Goal: Communication & Community: Answer question/provide support

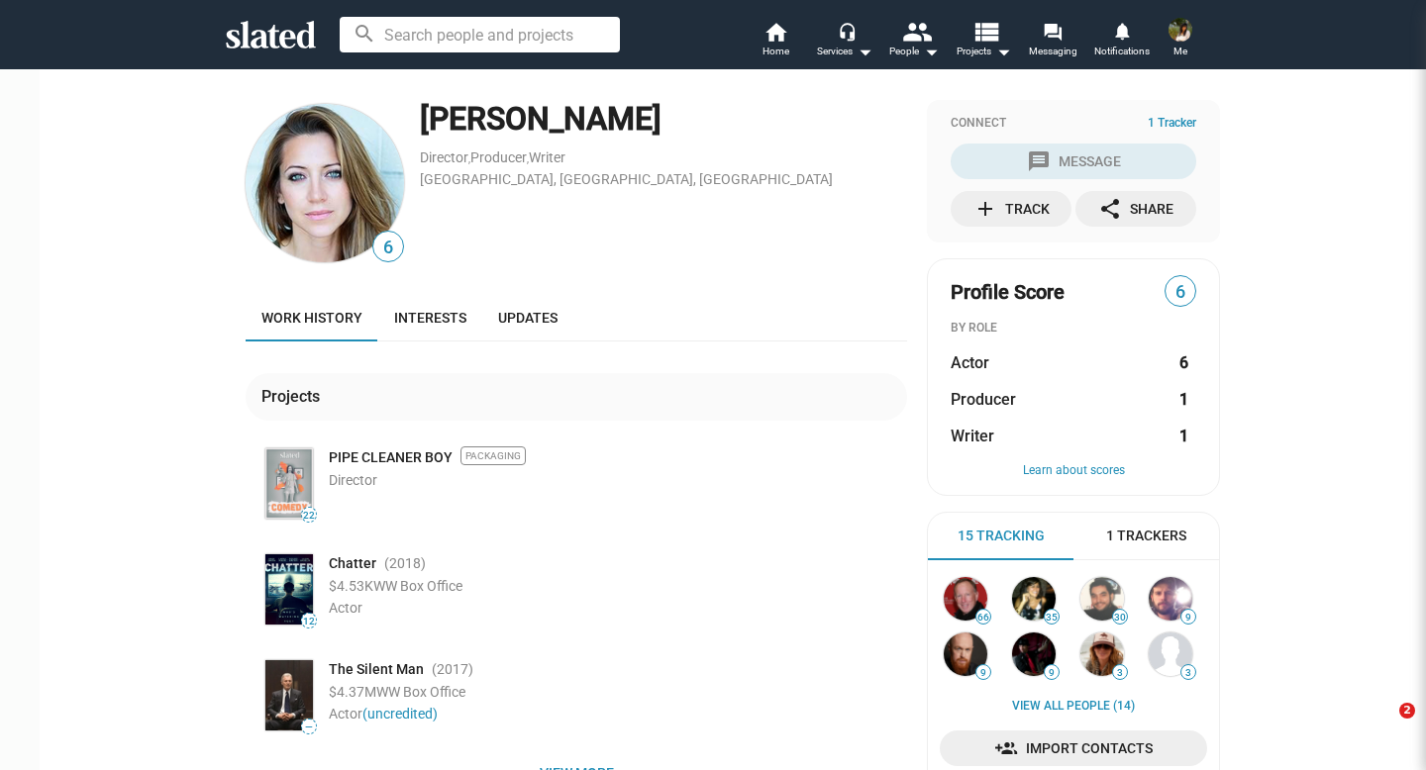
click at [766, 47] on span "Home" at bounding box center [775, 52] width 27 height 24
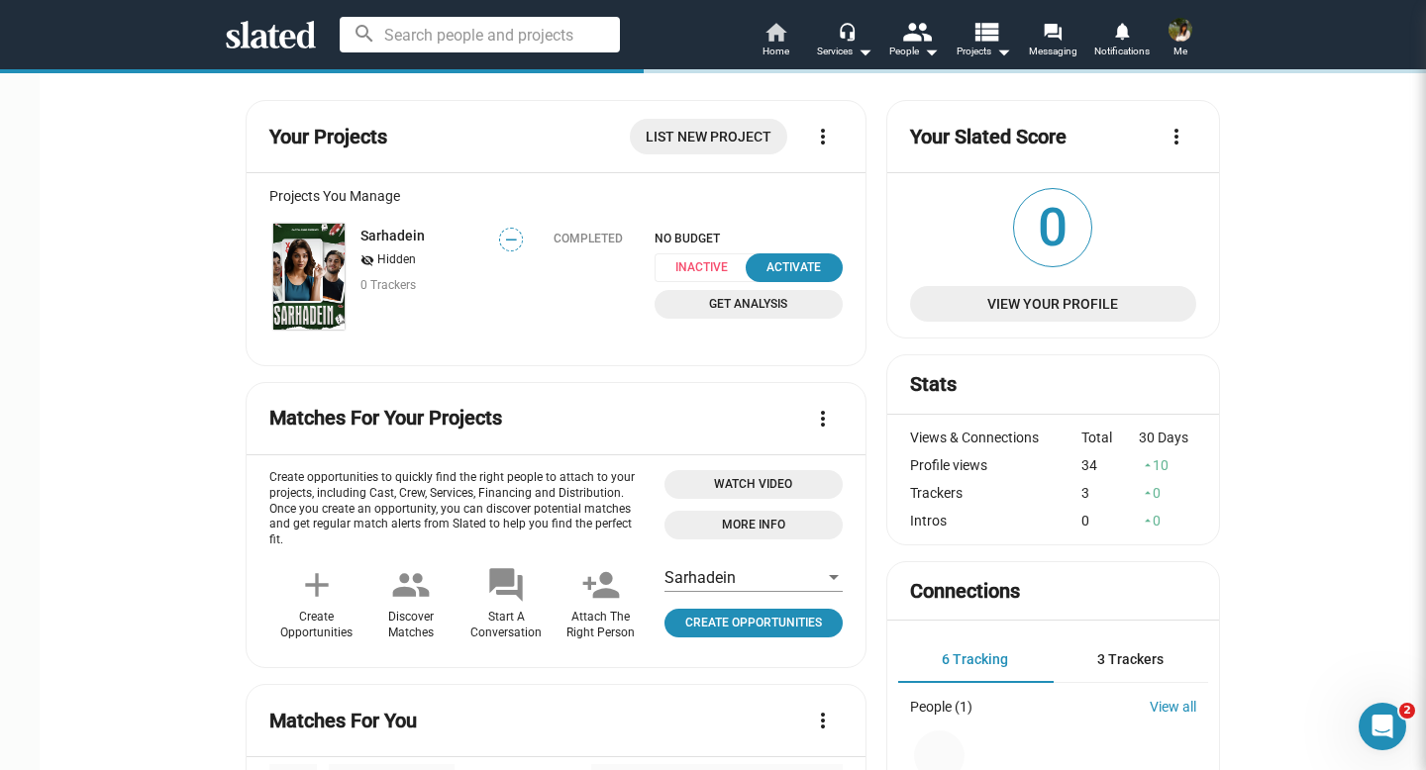
click at [776, 40] on span "Home" at bounding box center [775, 52] width 27 height 24
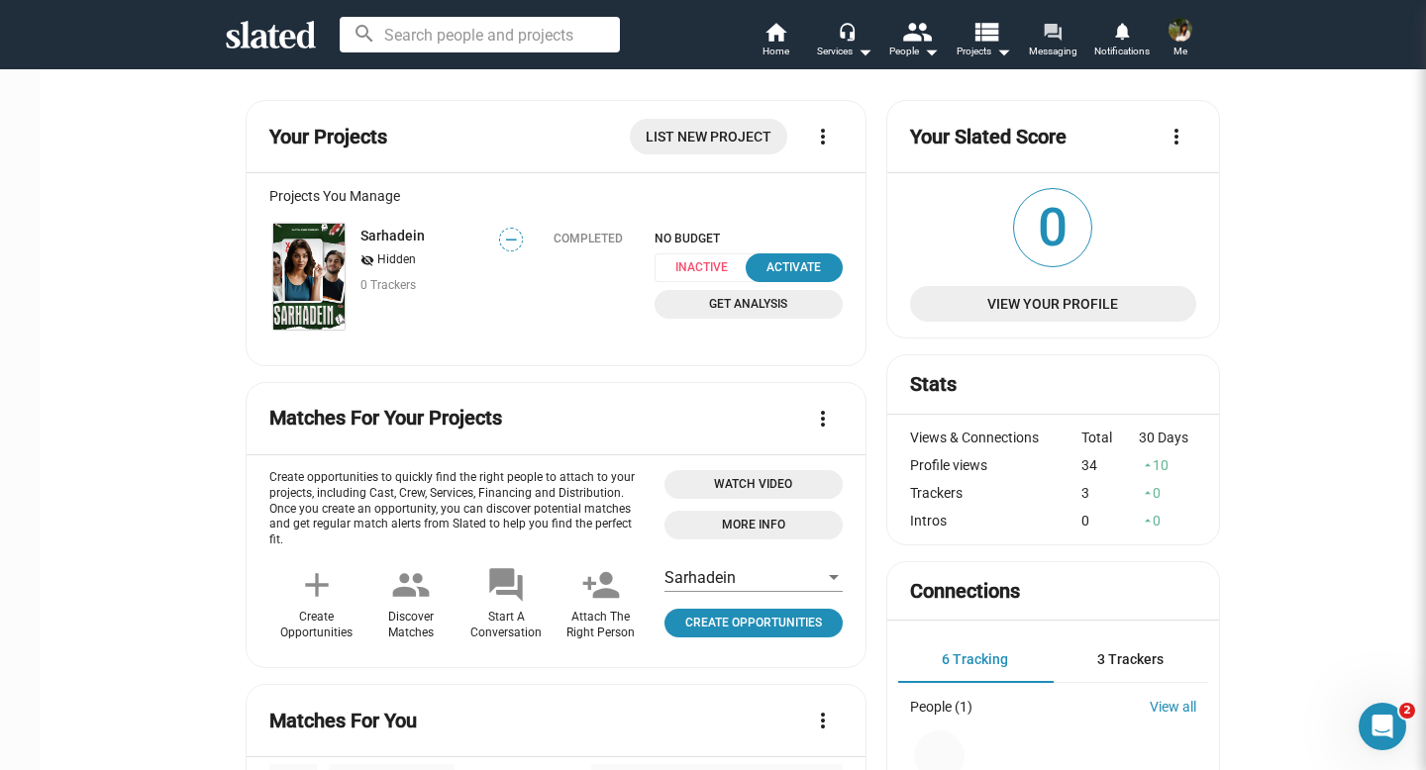
click at [1061, 38] on mat-icon "forum" at bounding box center [1052, 31] width 19 height 19
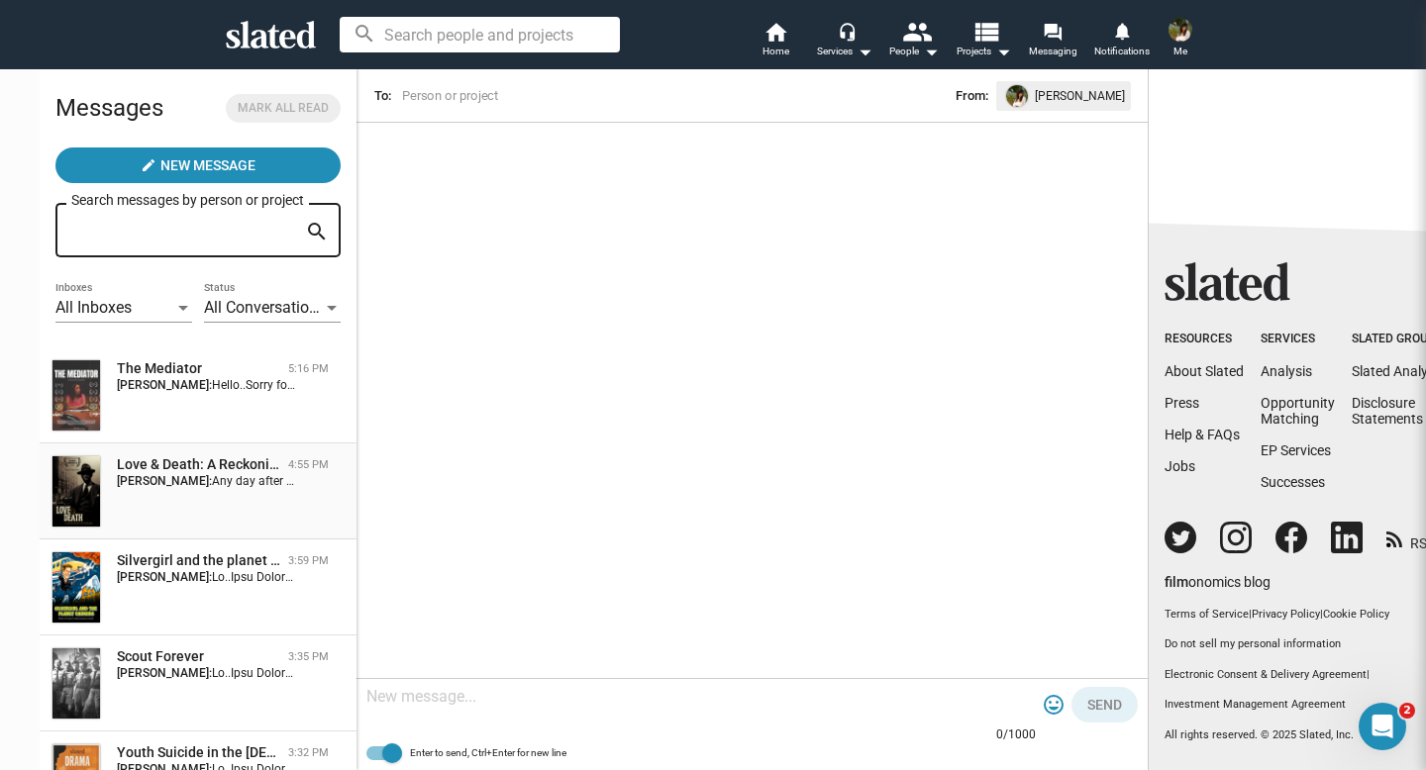
click at [147, 493] on div "Love & Death: A Reckoning In [GEOGRAPHIC_DATA] 4:55 PM [PERSON_NAME]: Any day a…" at bounding box center [197, 491] width 293 height 72
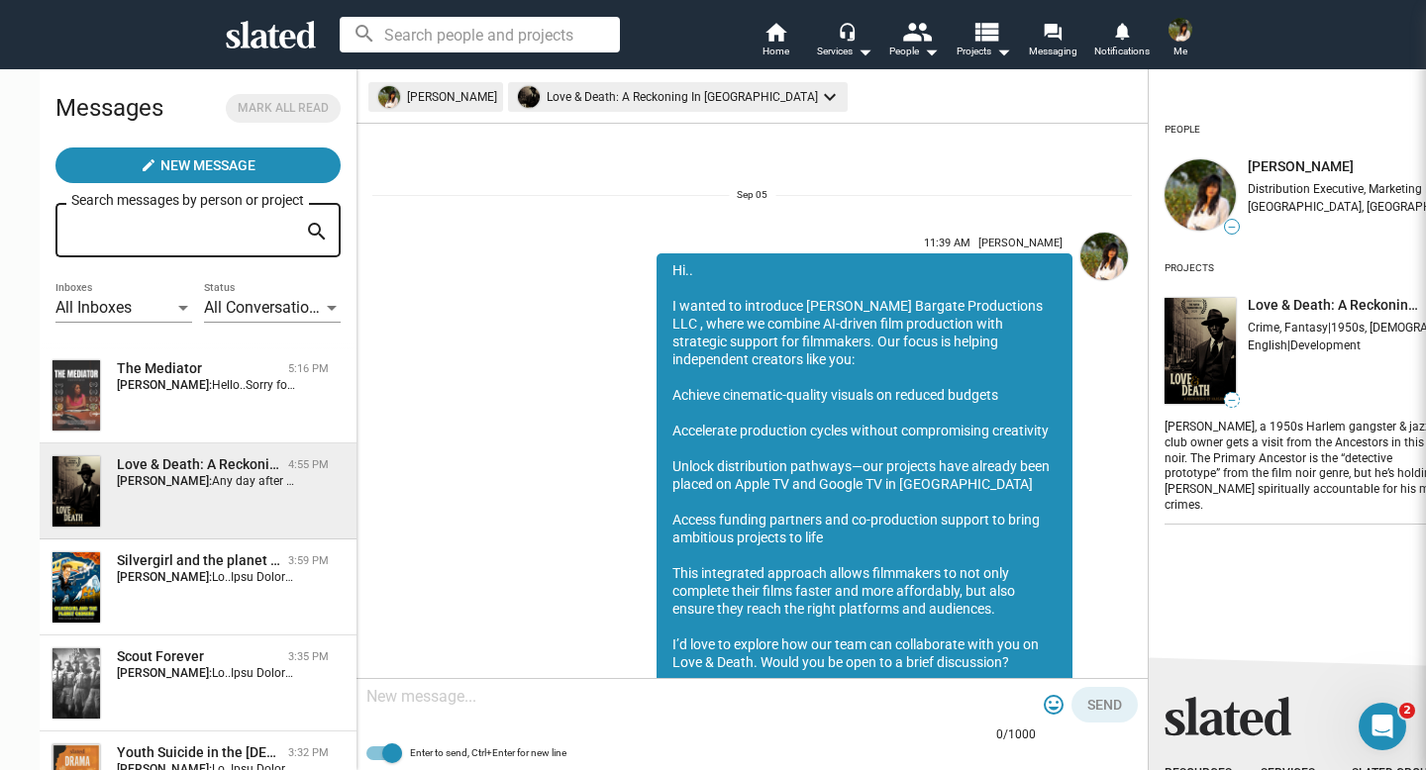
scroll to position [891, 0]
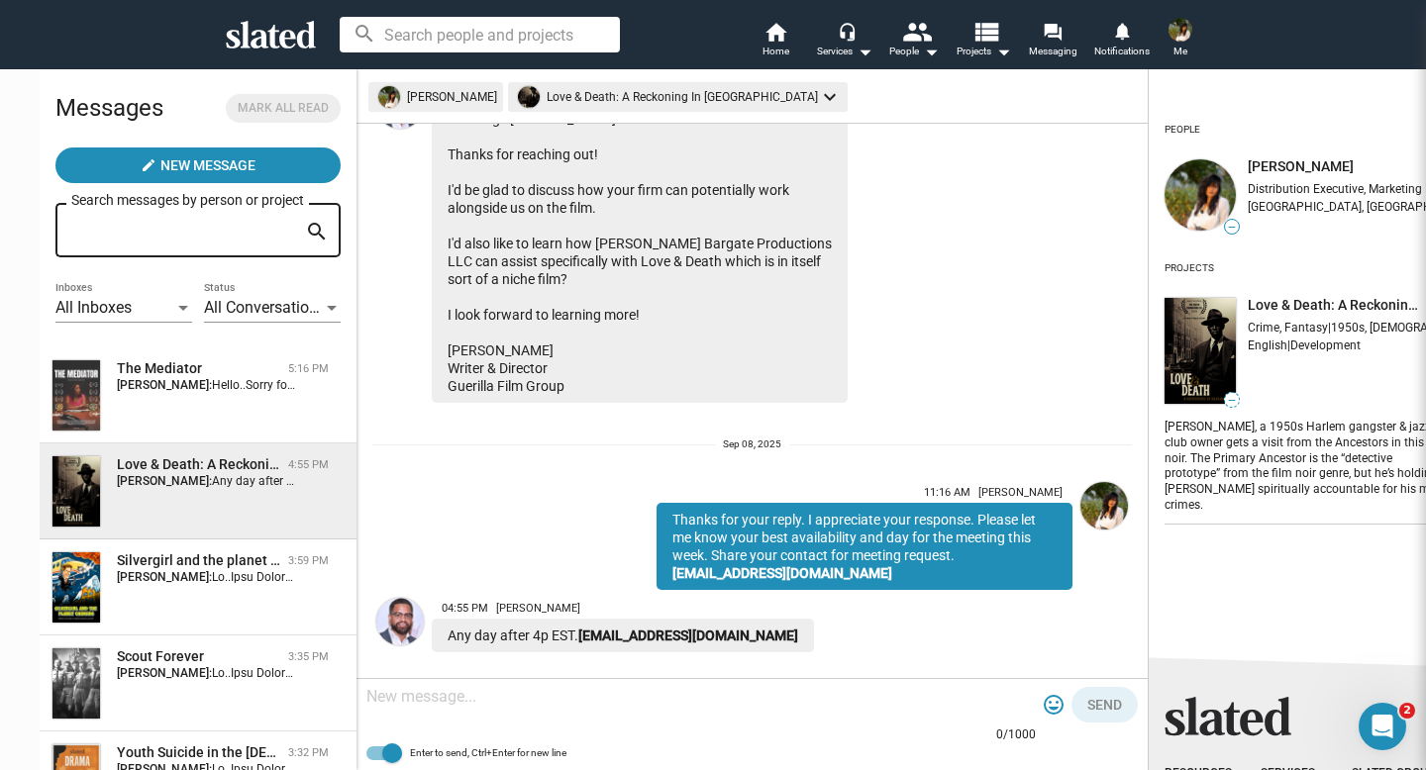
click at [479, 704] on textarea at bounding box center [700, 697] width 669 height 20
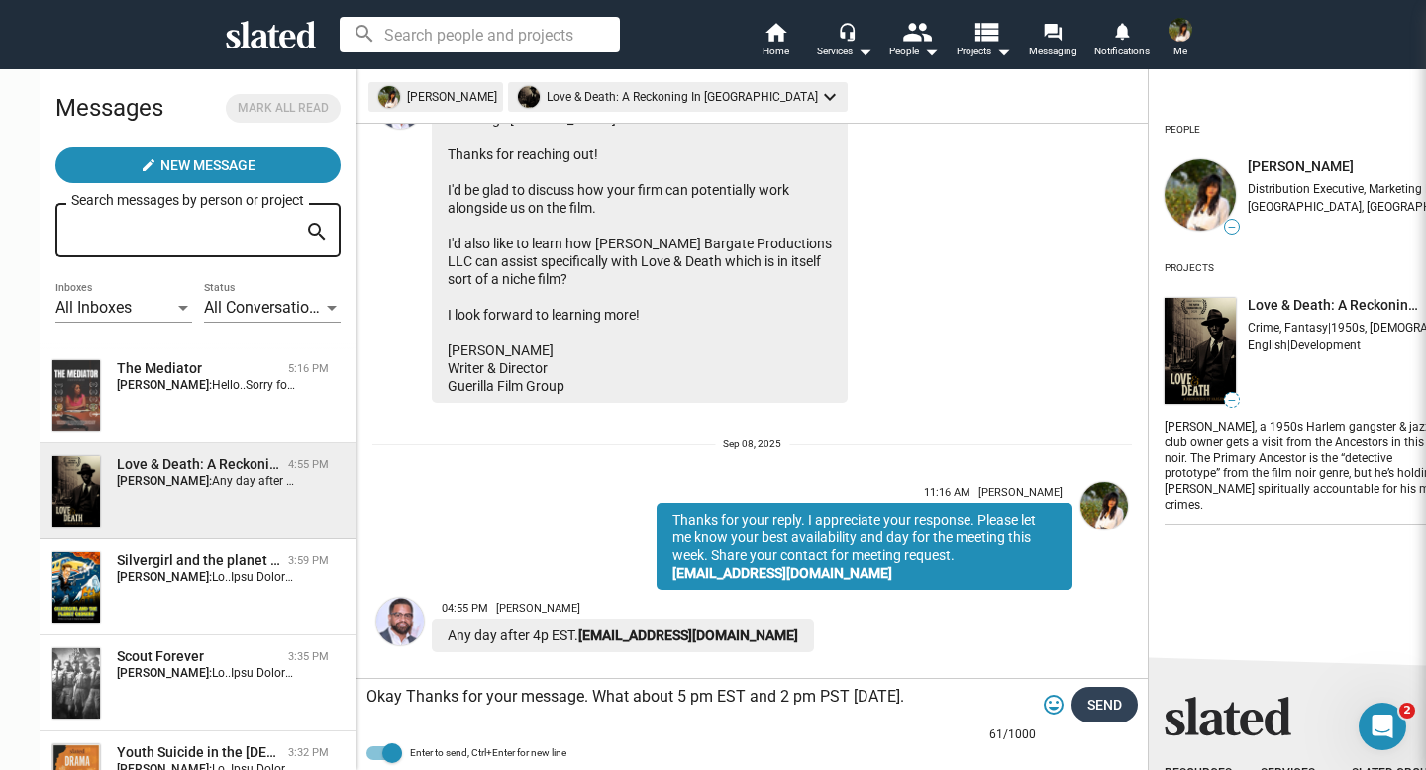
type textarea "Okay Thanks for your message. What about 5 pm EST and 2 pm PST [DATE]."
click at [1071, 710] on button "Send" at bounding box center [1104, 705] width 66 height 36
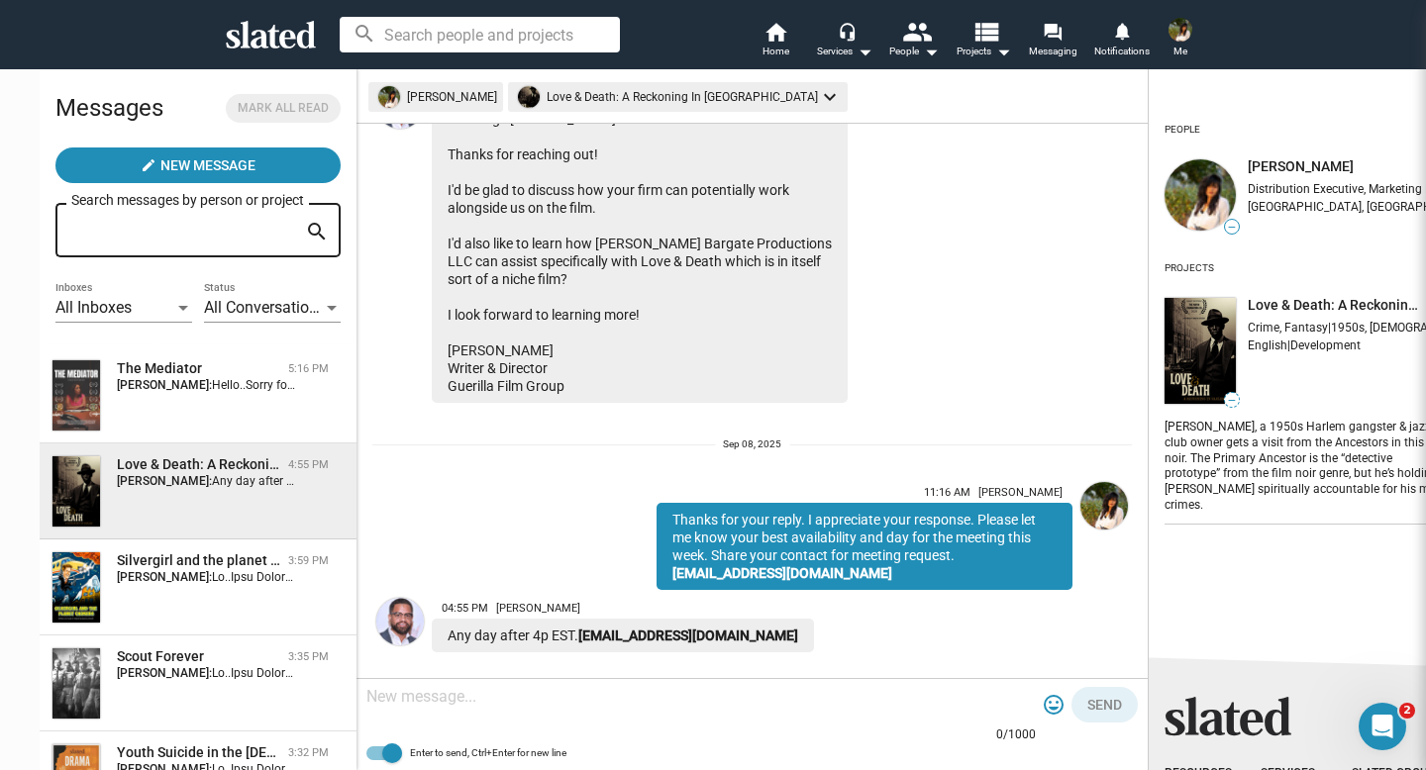
scroll to position [995, 0]
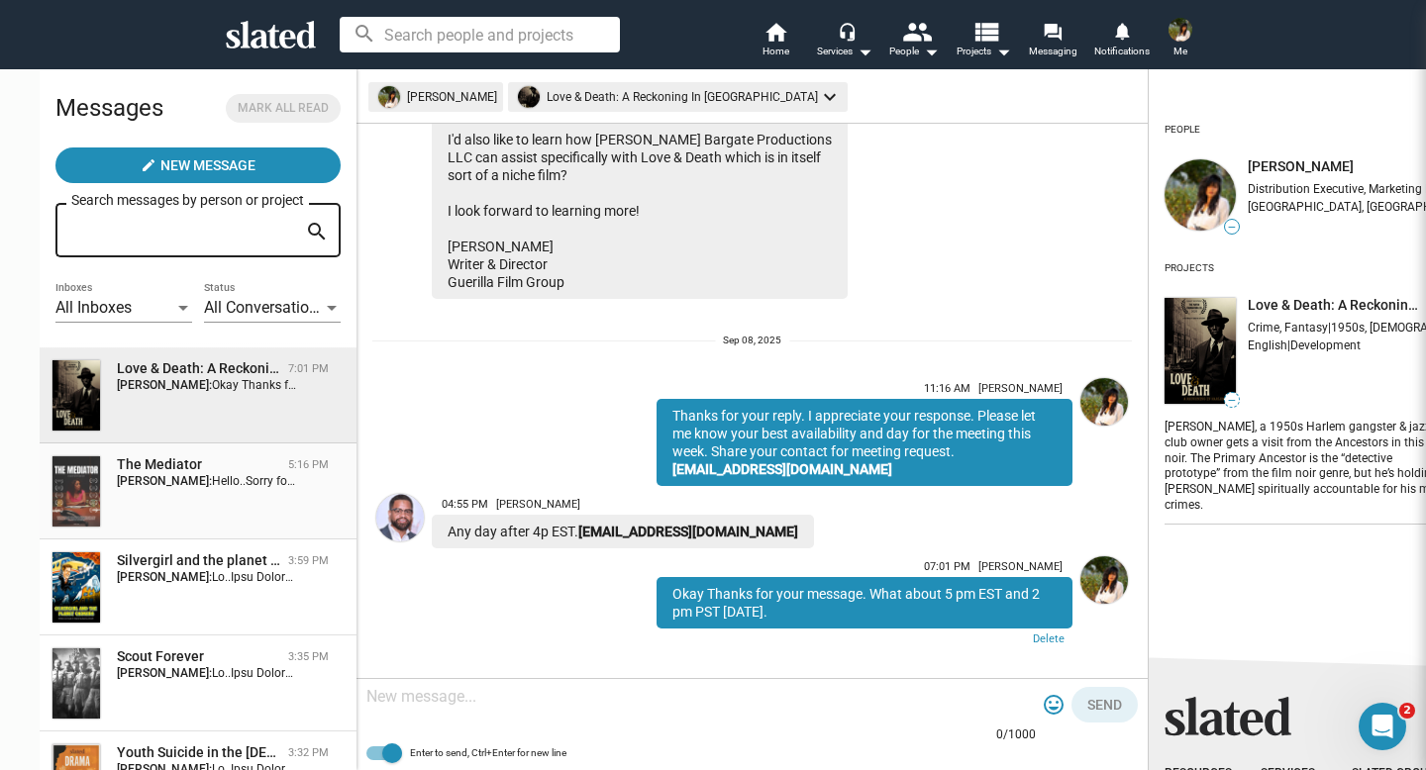
click at [112, 495] on div "The Mediator 5:16 PM [PERSON_NAME]: Hello..Sorry for typo mistake at email. I s…" at bounding box center [197, 491] width 293 height 72
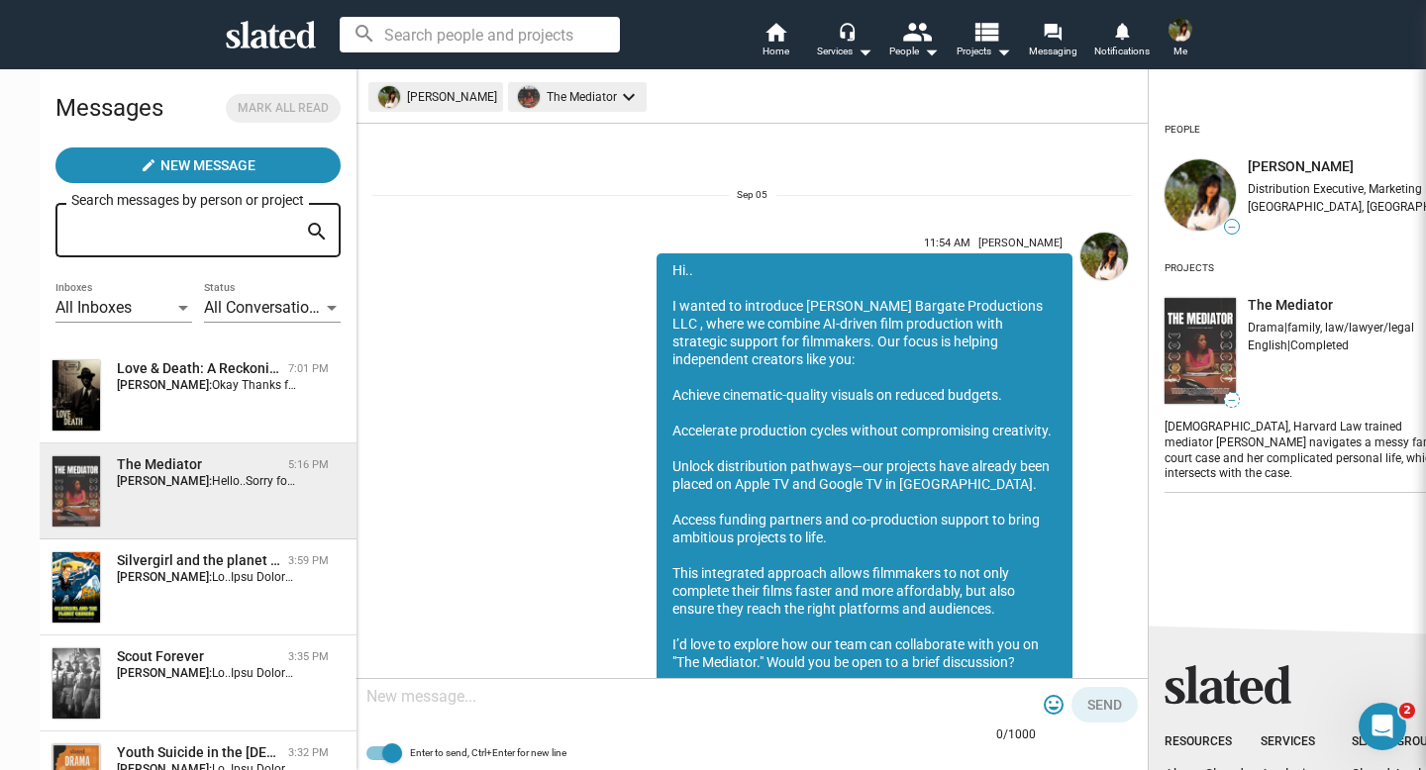
scroll to position [1321, 0]
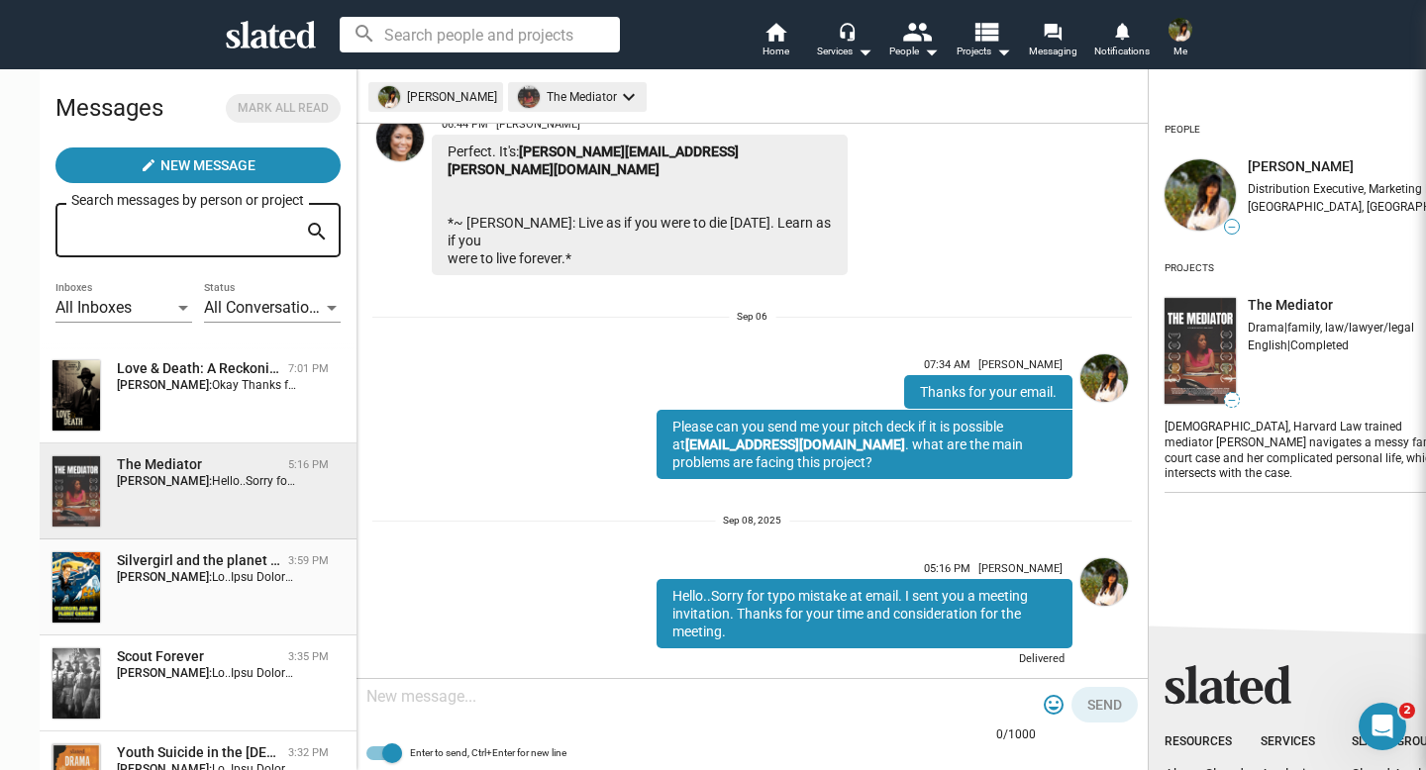
click at [194, 556] on div "Silvergirl and the planet chokers" at bounding box center [198, 560] width 163 height 19
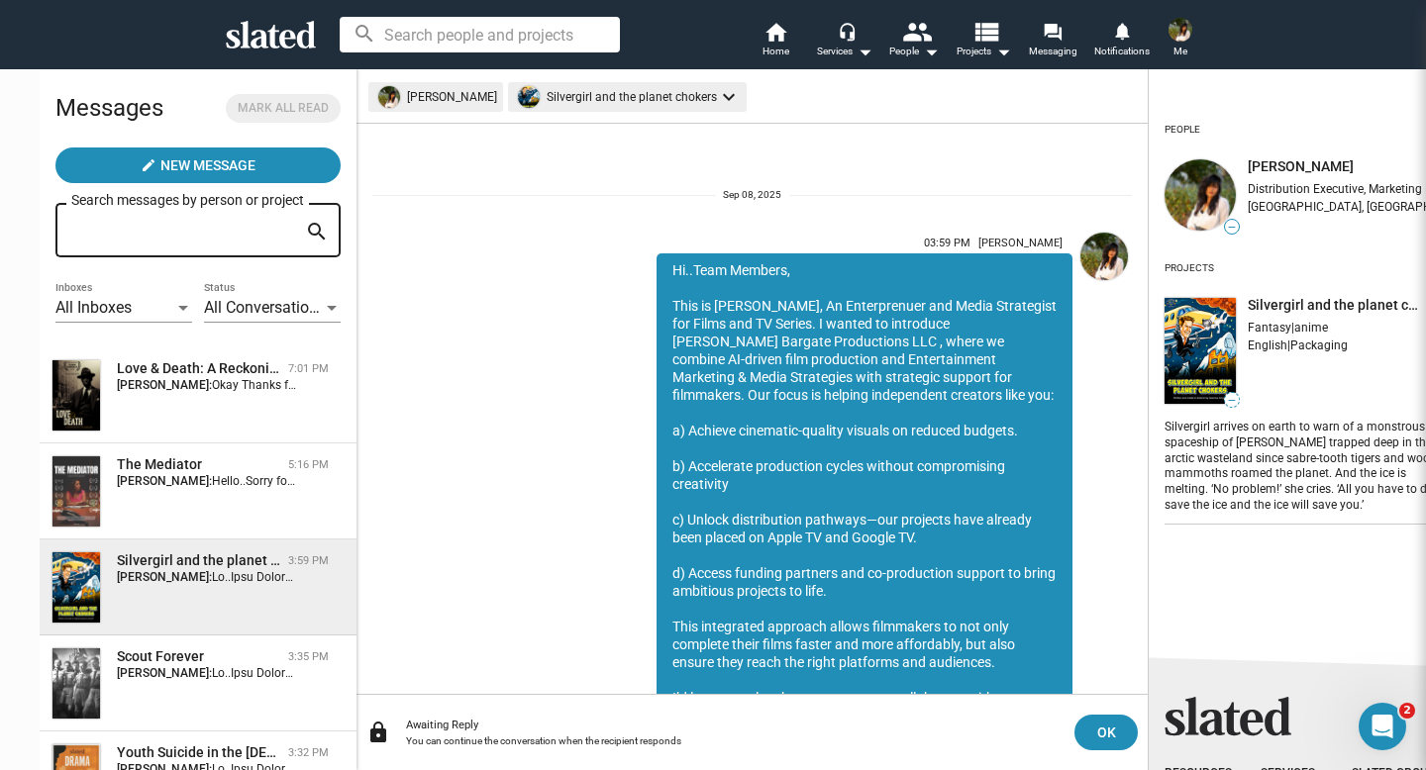
scroll to position [304, 0]
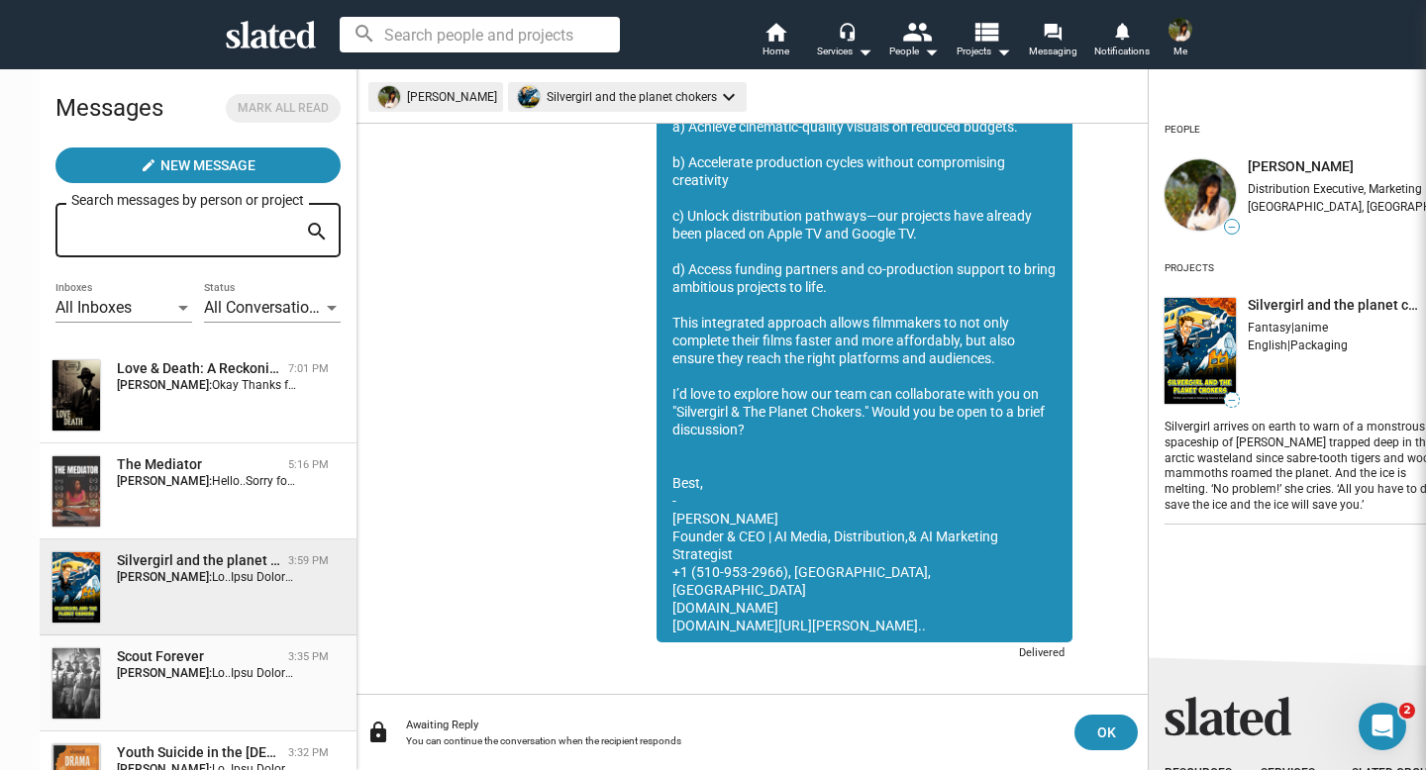
click at [175, 666] on div "Scout Forever" at bounding box center [198, 657] width 163 height 19
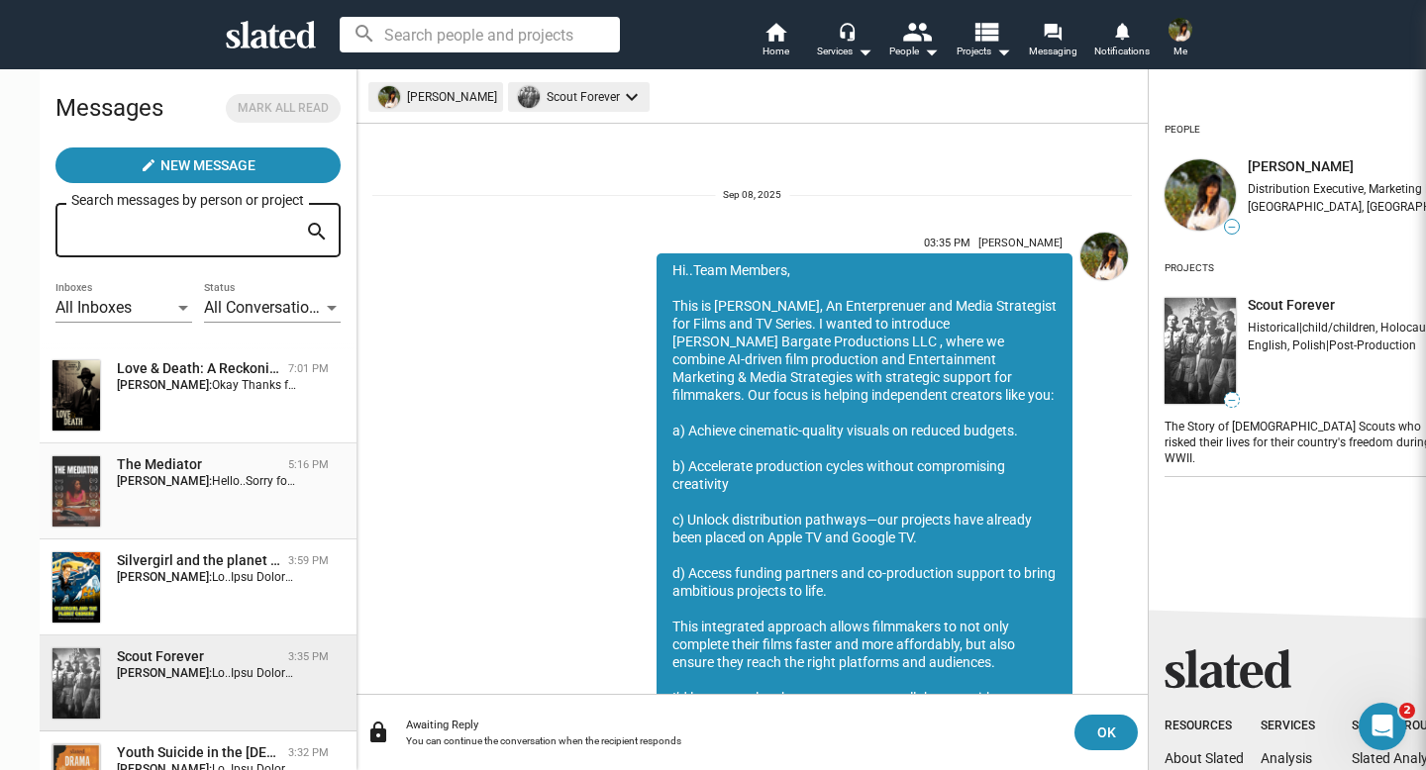
scroll to position [286, 0]
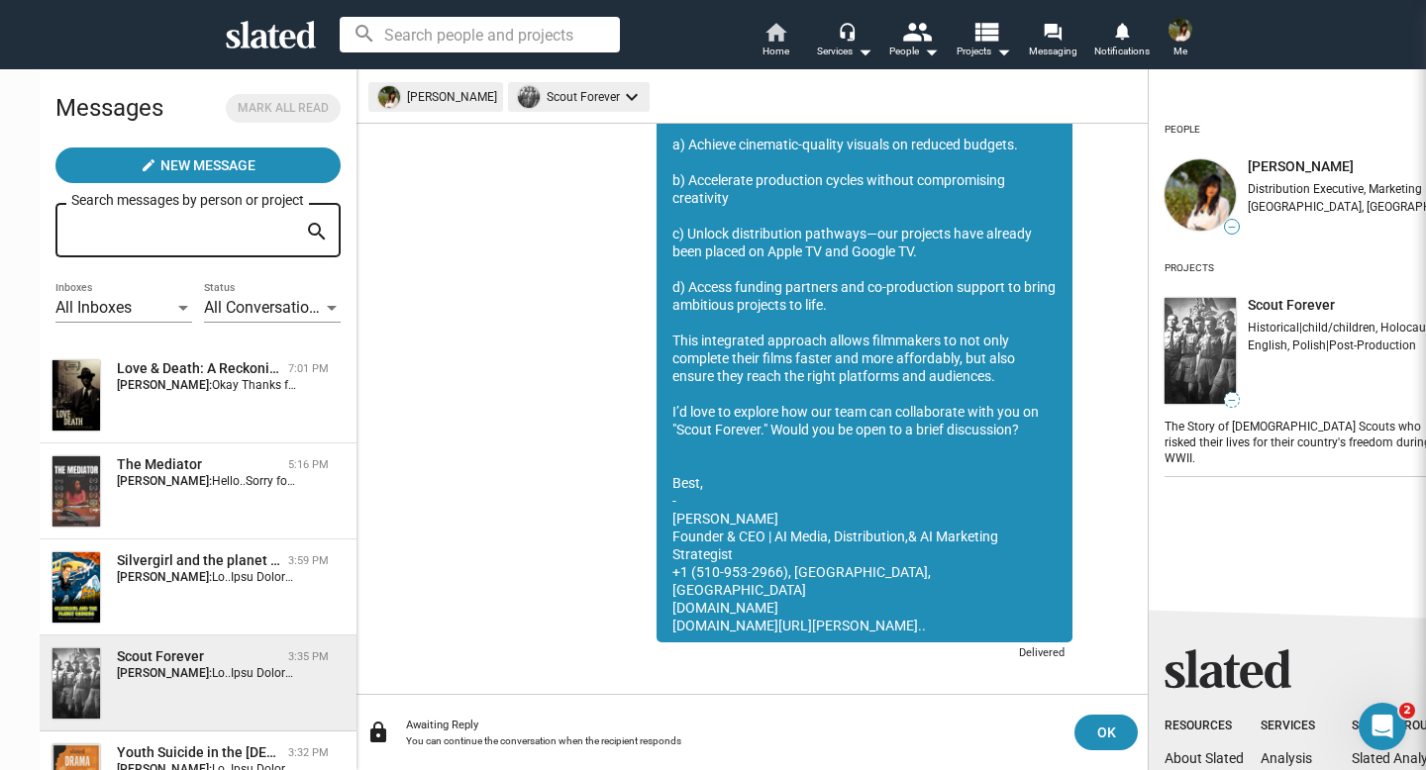
click at [769, 21] on mat-icon "home" at bounding box center [775, 32] width 24 height 24
